Goal: Find specific page/section: Find specific page/section

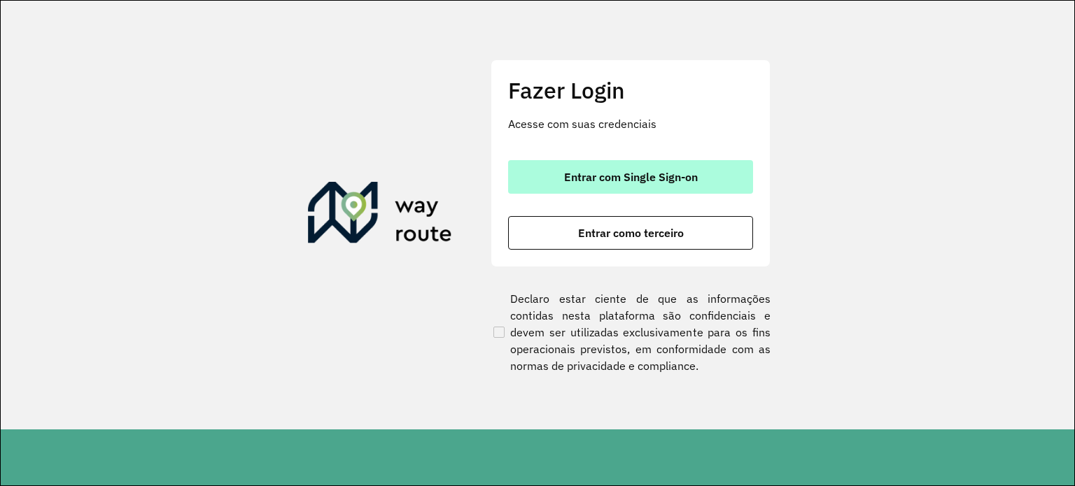
click at [602, 176] on span "Entrar com Single Sign-on" at bounding box center [631, 176] width 134 height 11
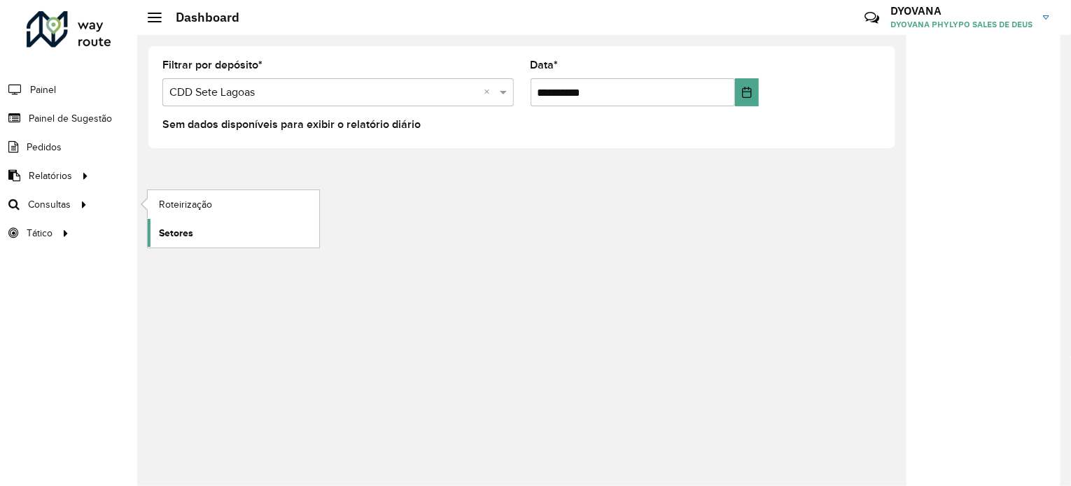
click at [180, 230] on span "Setores" at bounding box center [176, 233] width 34 height 15
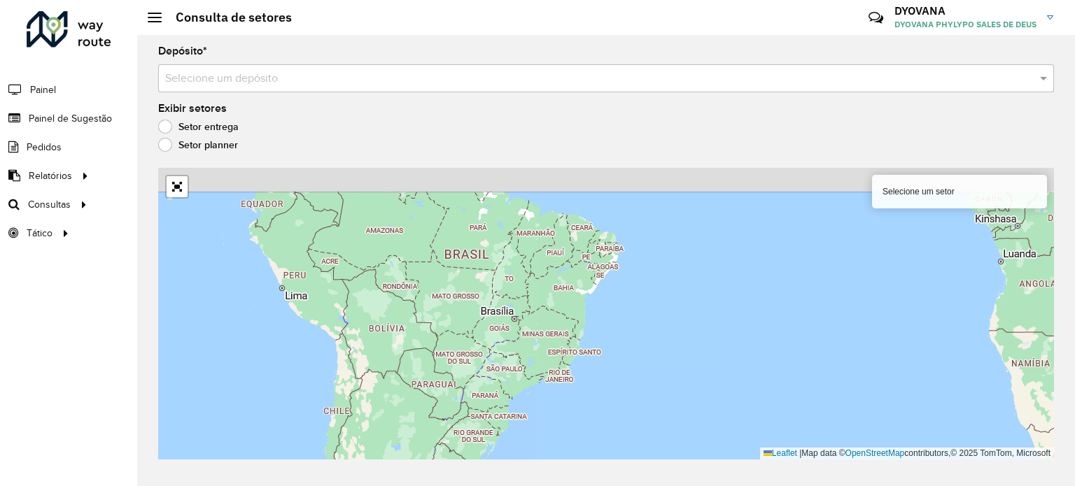
drag, startPoint x: 546, startPoint y: 268, endPoint x: 518, endPoint y: 351, distance: 87.9
click at [510, 394] on div "Selecione um setor Leaflet | Map data © OpenStreetMap contributors,© 2025 TomTo…" at bounding box center [606, 314] width 896 height 292
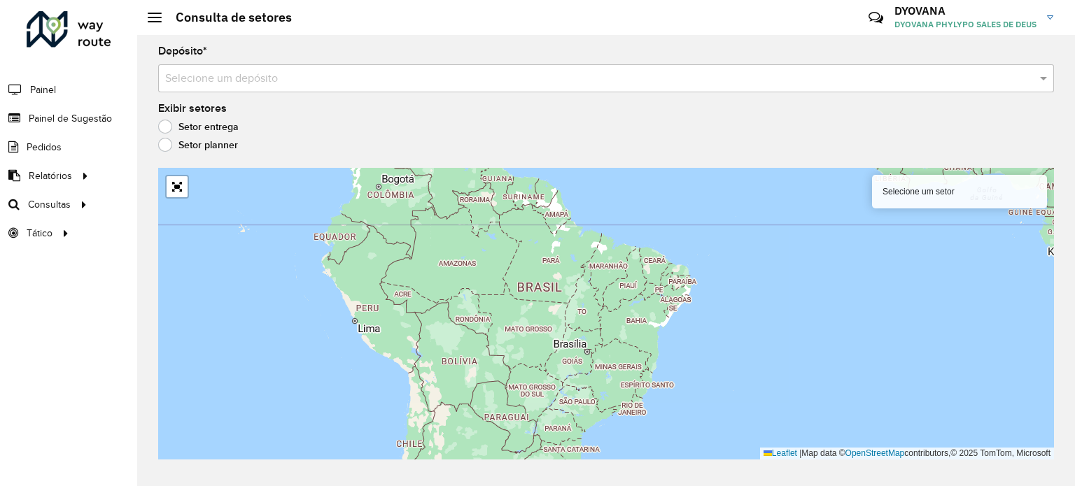
drag, startPoint x: 526, startPoint y: 326, endPoint x: 582, endPoint y: 327, distance: 56.0
click at [599, 346] on div "Selecione um setor Leaflet | Map data © OpenStreetMap contributors,© 2025 TomTo…" at bounding box center [606, 314] width 896 height 292
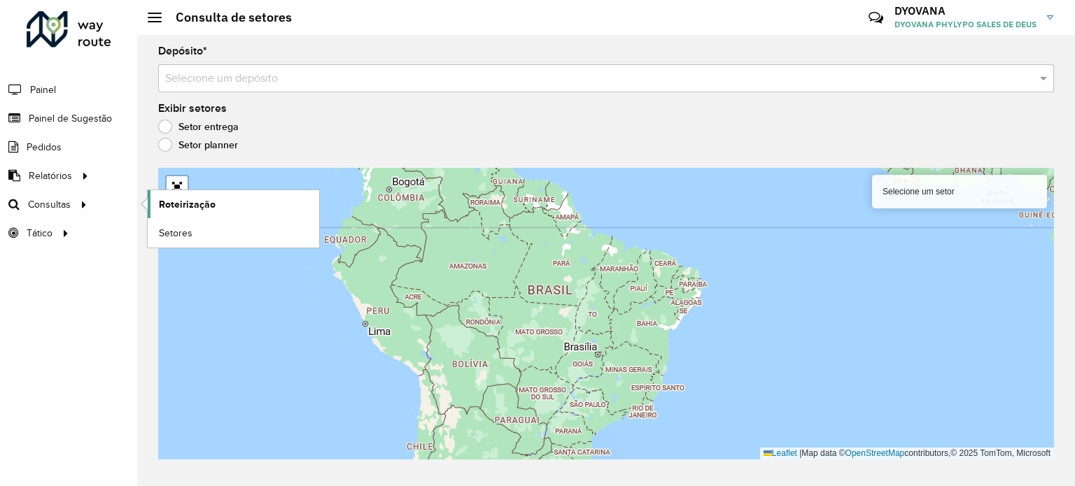
click at [207, 209] on span "Roteirização" at bounding box center [187, 204] width 57 height 15
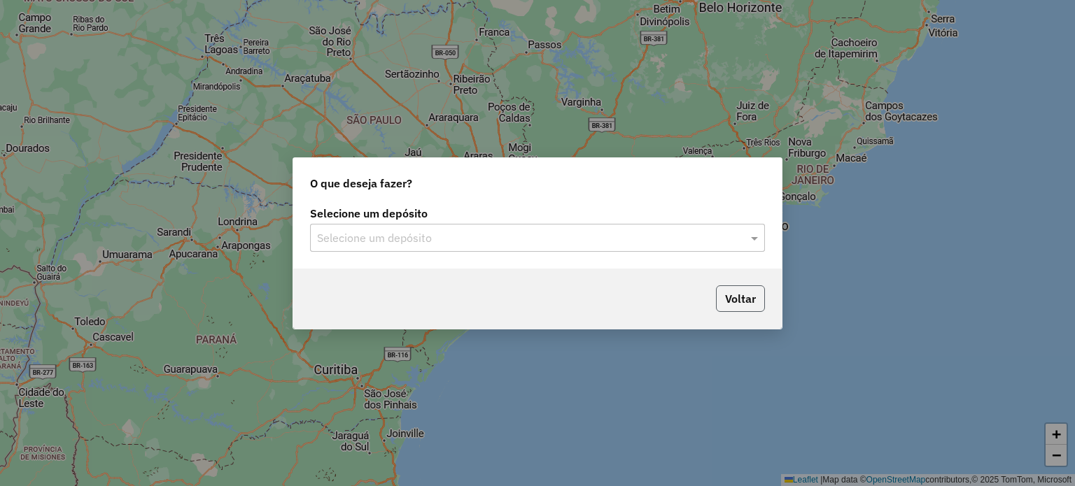
click at [728, 295] on button "Voltar" at bounding box center [740, 299] width 49 height 27
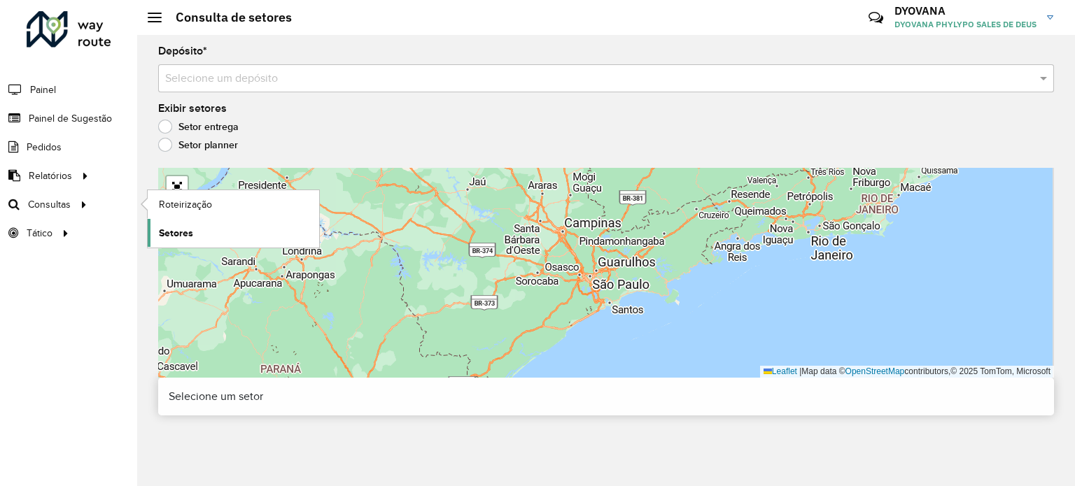
click at [174, 234] on span "Setores" at bounding box center [176, 233] width 34 height 15
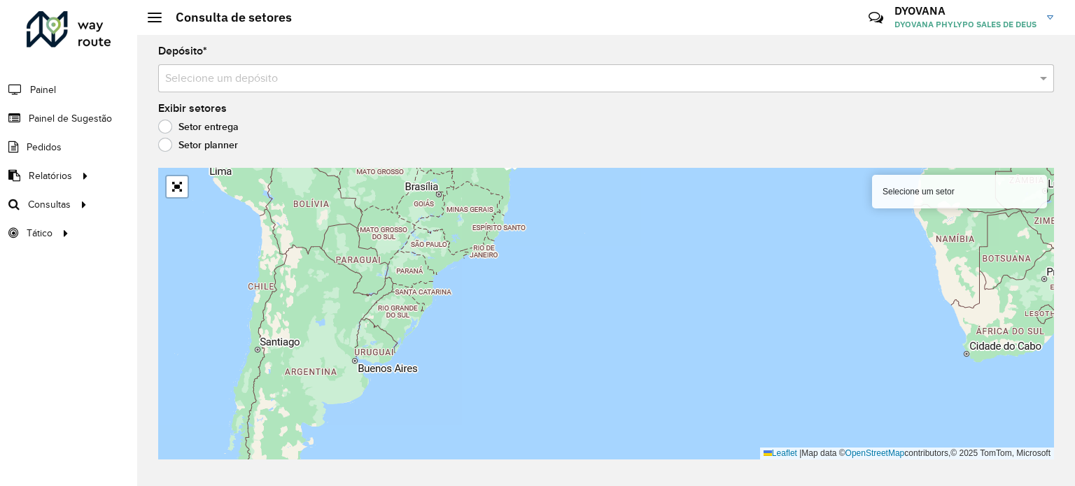
click at [204, 142] on label "Setor planner" at bounding box center [198, 145] width 80 height 14
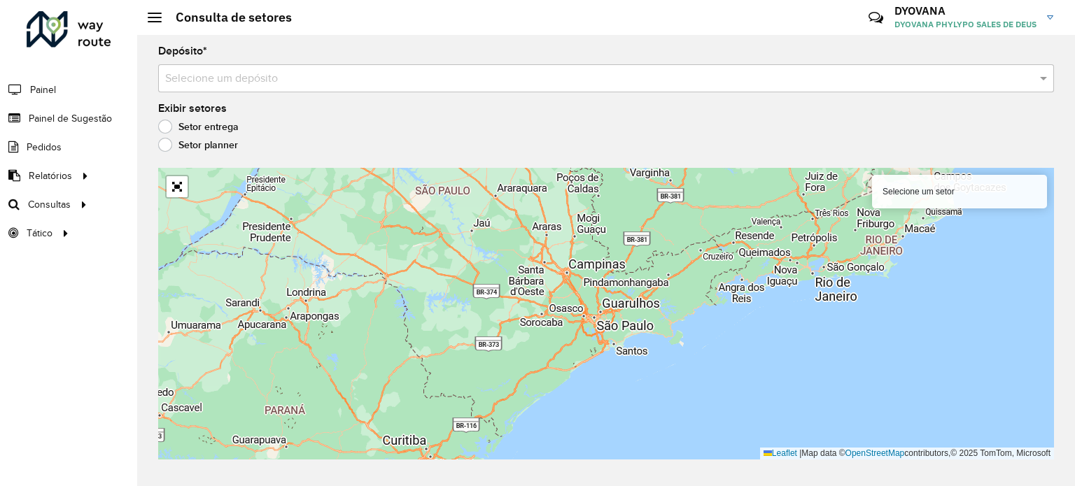
click at [232, 61] on div "Depósito * Selecione um depósito" at bounding box center [606, 69] width 896 height 46
click at [238, 75] on input "text" at bounding box center [592, 79] width 854 height 17
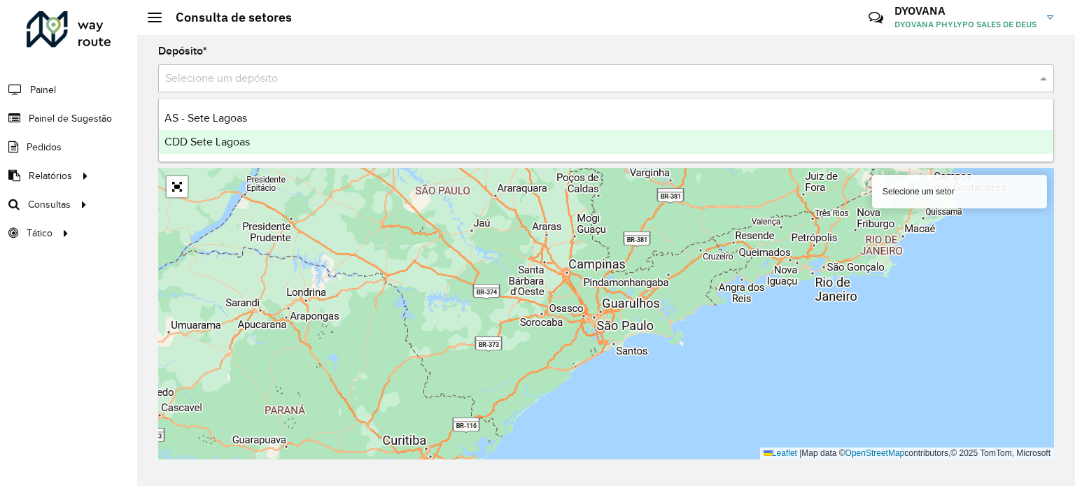
click at [238, 143] on span "CDD Sete Lagoas" at bounding box center [206, 142] width 85 height 12
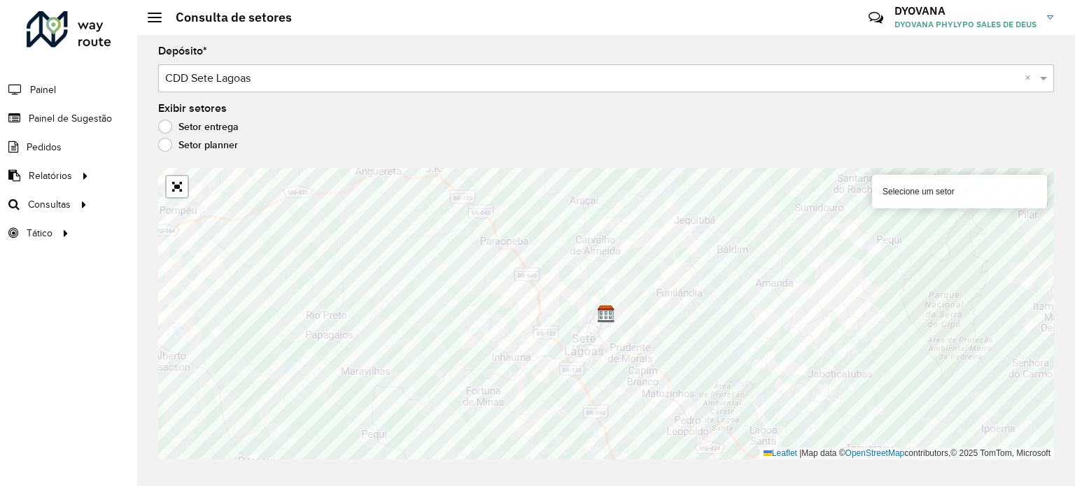
click at [207, 127] on label "Setor entrega" at bounding box center [198, 127] width 80 height 14
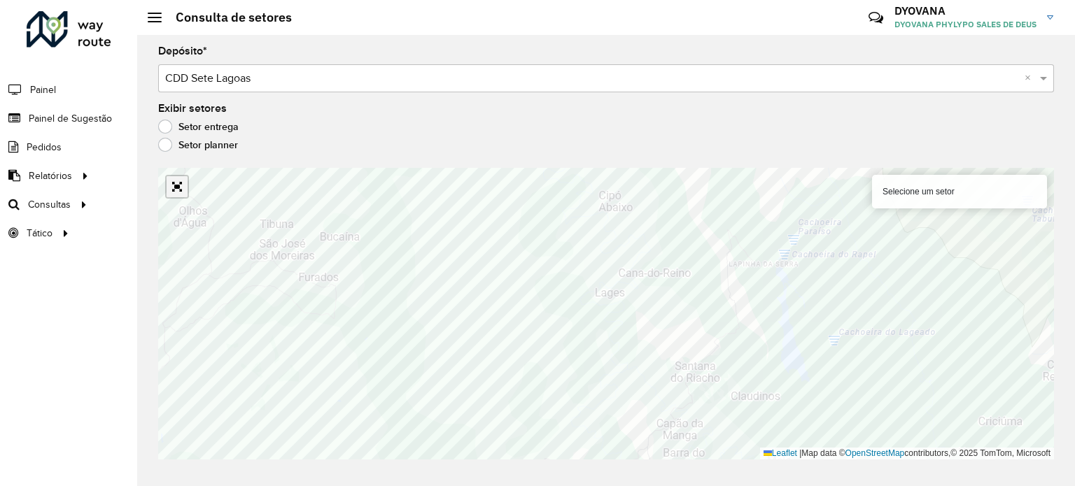
click at [176, 188] on link "Abrir mapa em tela cheia" at bounding box center [177, 186] width 21 height 21
